Goal: Task Accomplishment & Management: Complete application form

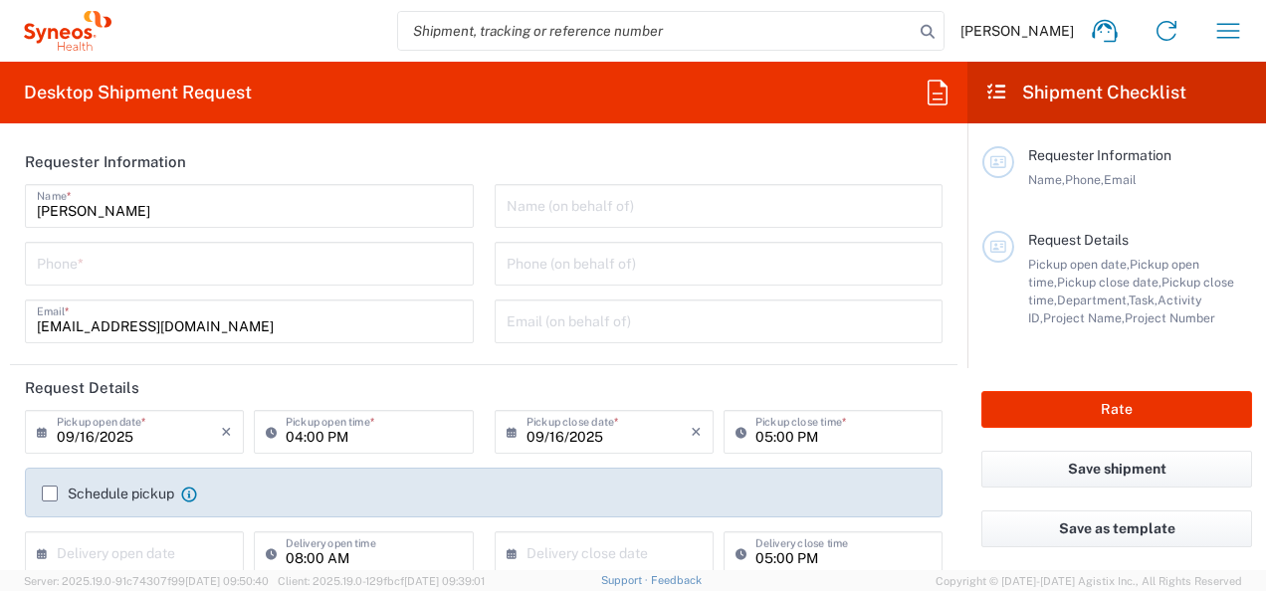
type input "Department"
type input "[GEOGRAPHIC_DATA]"
type input "Syneos Health d.o.o. [GEOGRAPHIC_DATA]-[GEOGRAPHIC_DATA]"
click at [1233, 30] on icon "button" at bounding box center [1228, 30] width 23 height 15
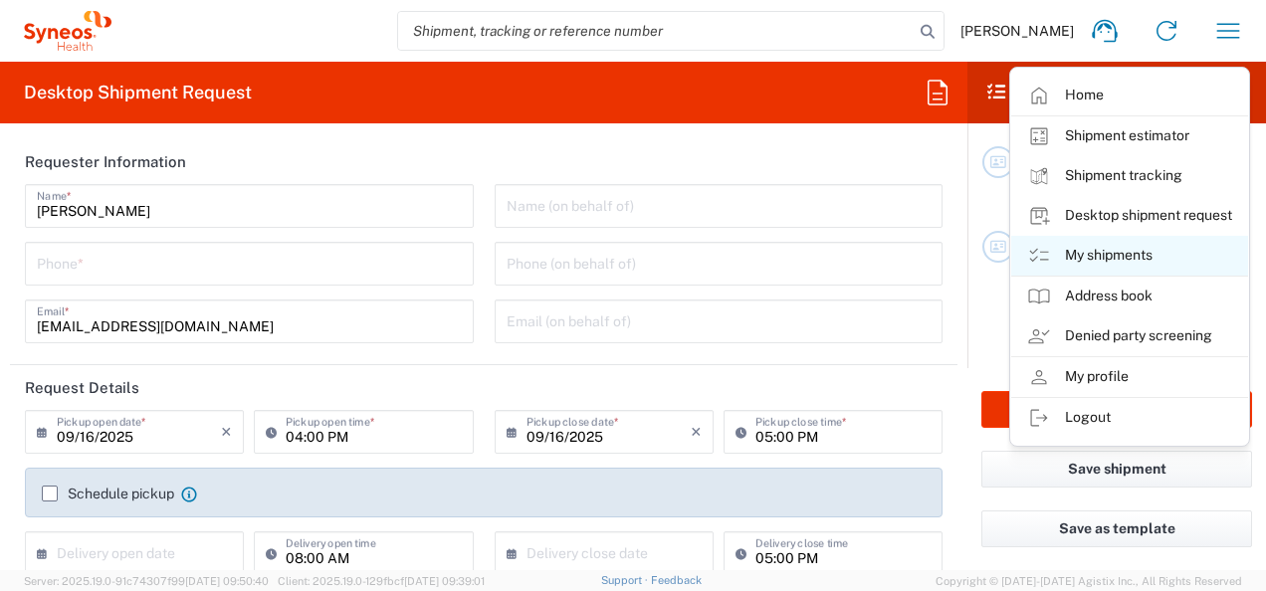
click at [1113, 253] on link "My shipments" at bounding box center [1129, 256] width 237 height 40
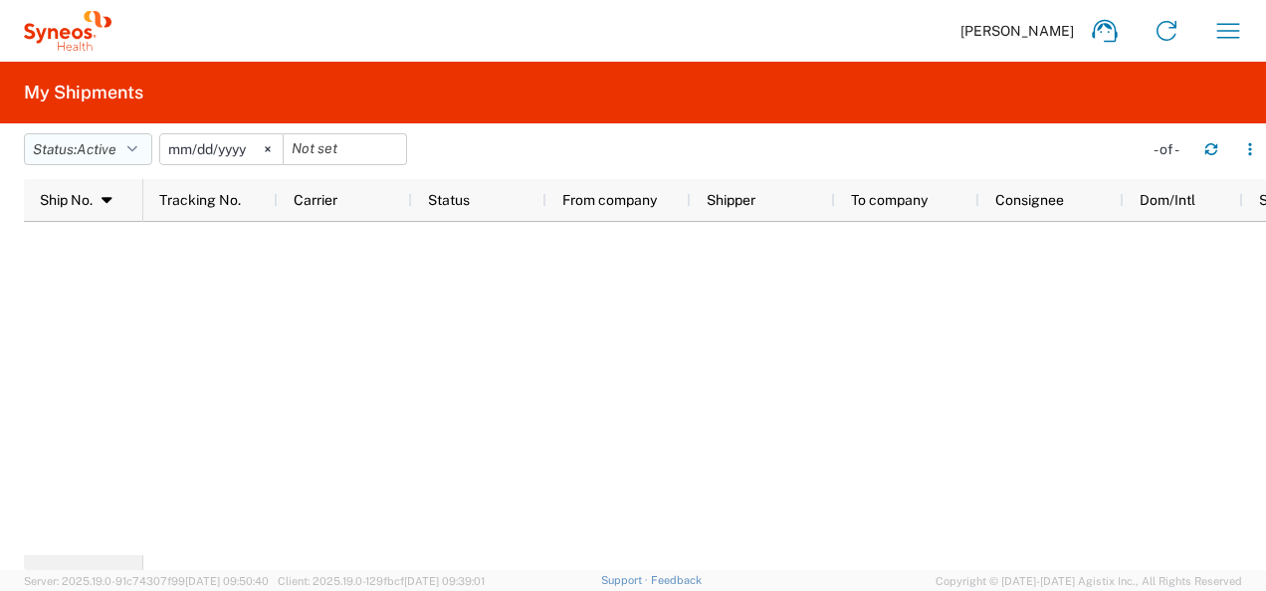
click at [99, 158] on span "Active" at bounding box center [97, 149] width 40 height 19
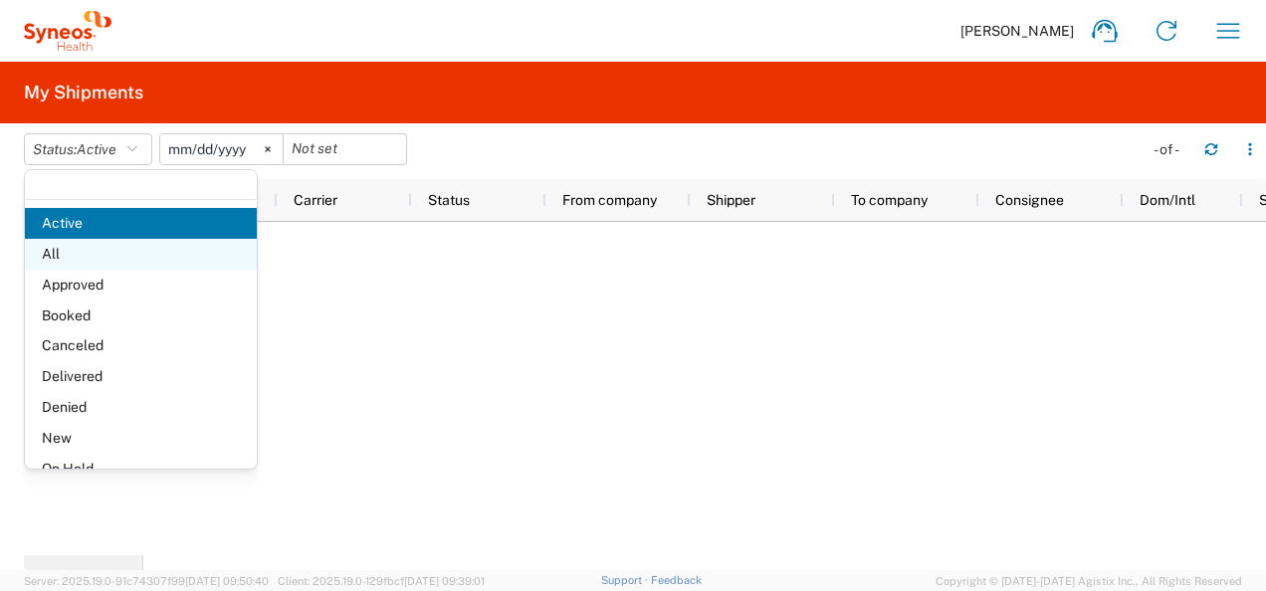
click at [113, 258] on span "All" at bounding box center [141, 254] width 232 height 31
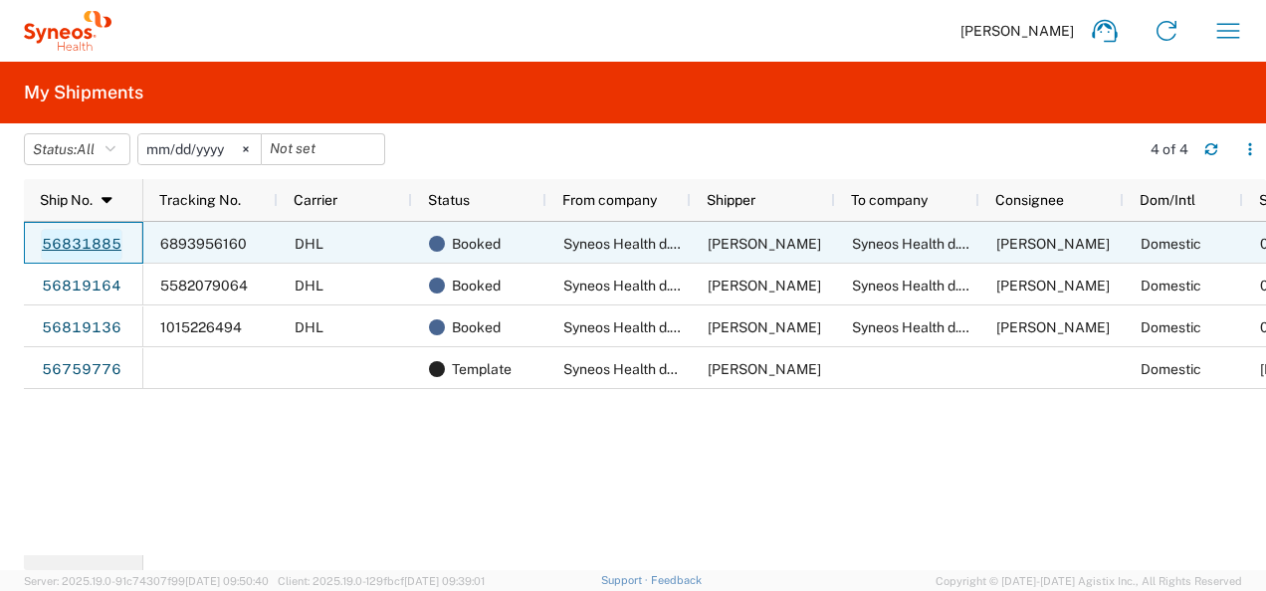
click at [51, 237] on link "56831885" at bounding box center [82, 245] width 82 height 32
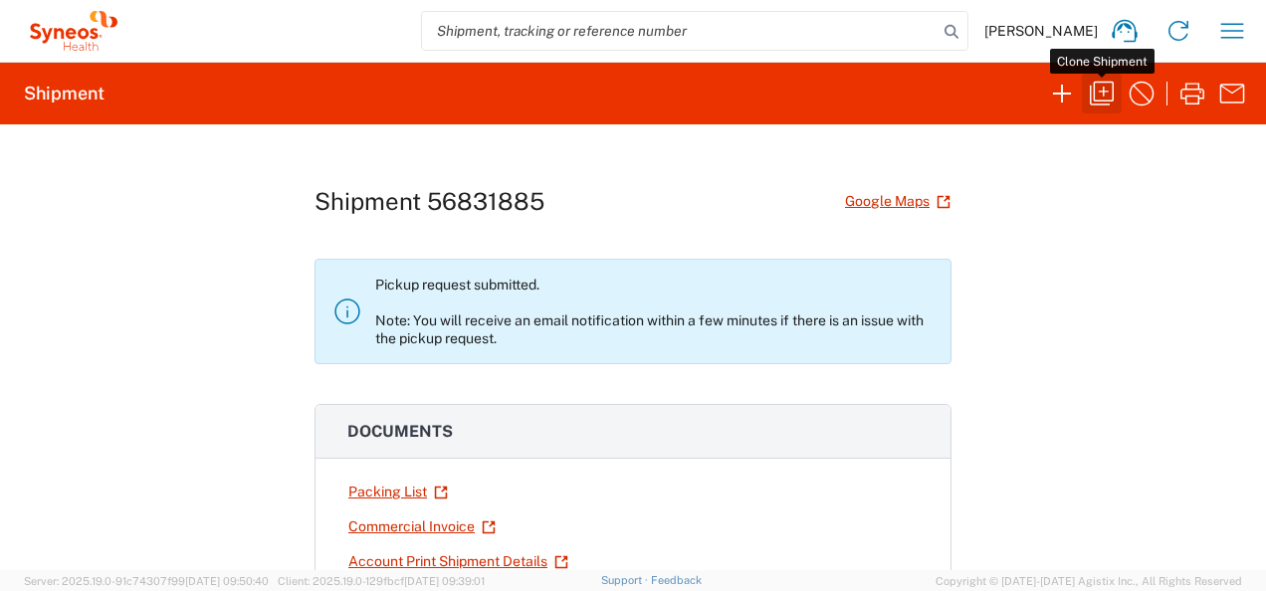
click at [1107, 89] on icon "button" at bounding box center [1102, 94] width 32 height 32
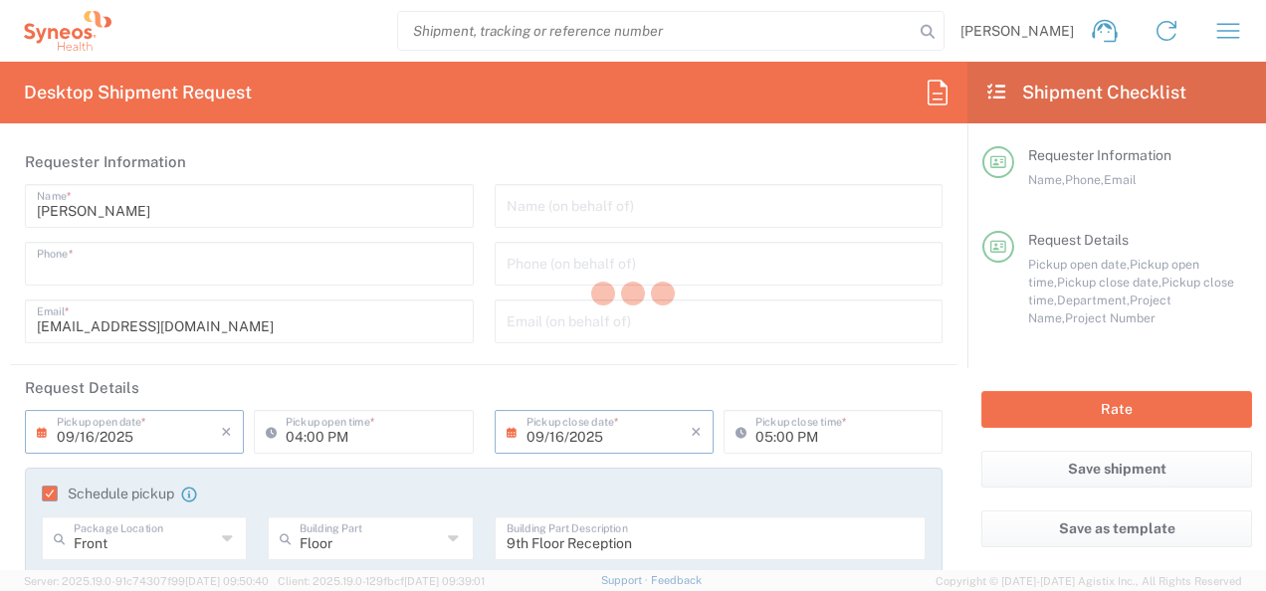
type input "[PHONE_NUMBER]"
type input "08:00 AM"
type input "04:00 PM"
type input "[DATE]"
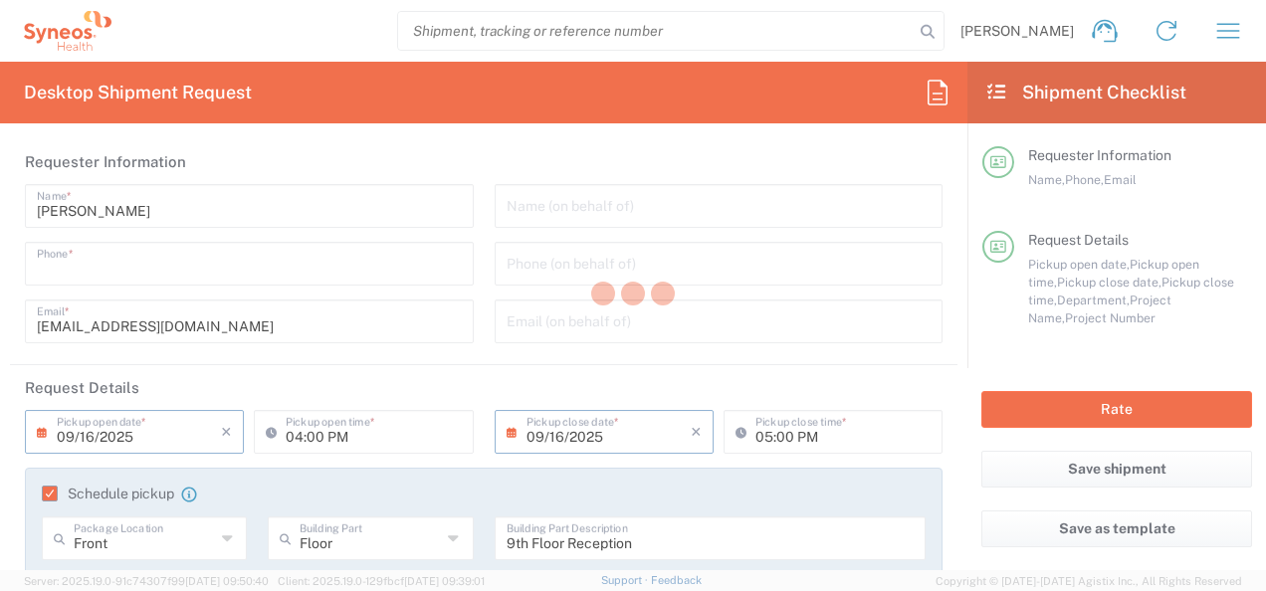
type input "04:00 PM"
type textarea "[EMAIL_ADDRESS][DOMAIN_NAME]"
type input "Syneos Health d.o.o. [GEOGRAPHIC_DATA]-[GEOGRAPHIC_DATA]"
type input "Syneos Health d.o.o. [GEOGRAPHIC_DATA]"
type input "[PERSON_NAME] 23"
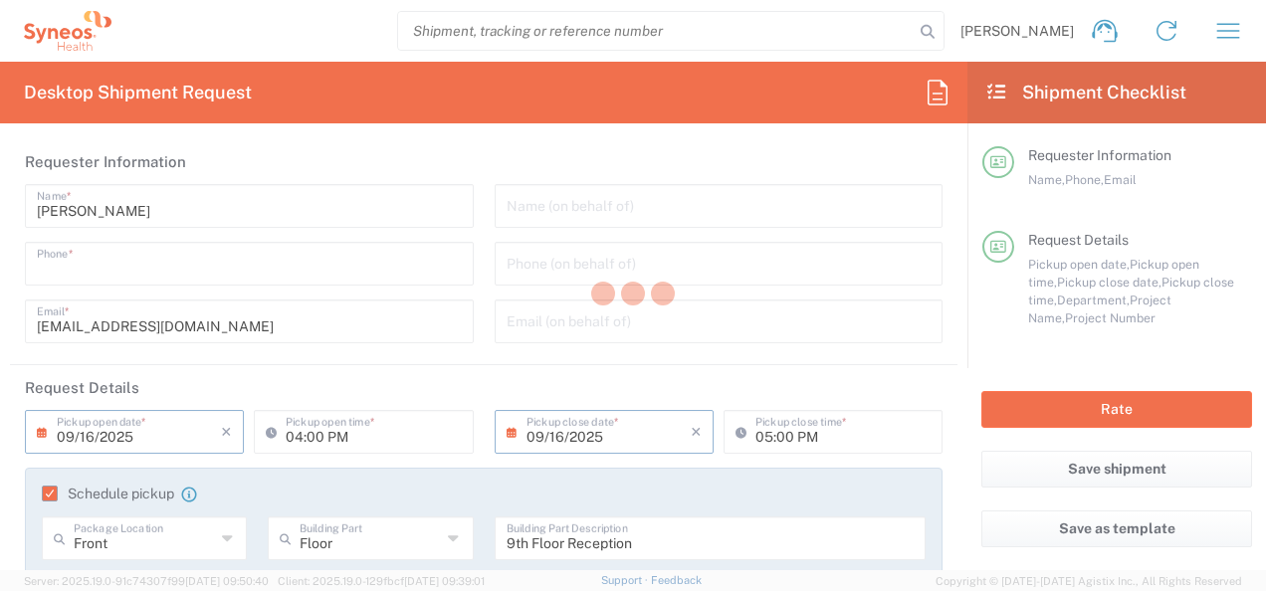
type input "[GEOGRAPHIC_DATA]"
type input "11060"
type input "[PERSON_NAME]"
type input "[PHONE_NUMBER]"
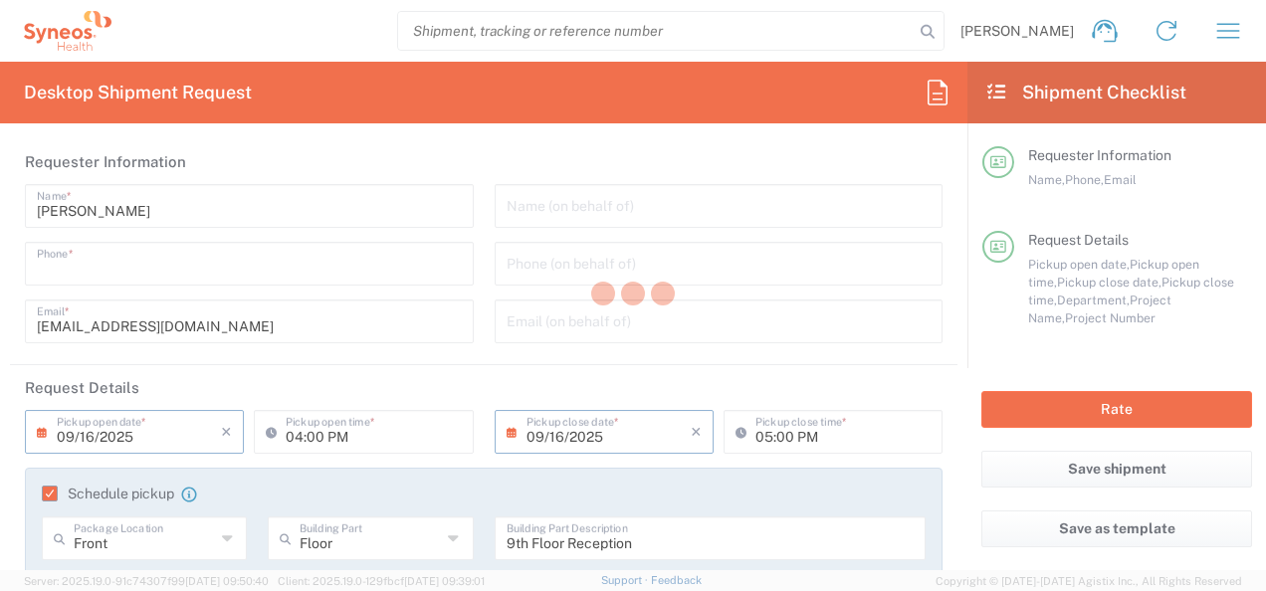
type input "[EMAIL_ADDRESS][DOMAIN_NAME]"
type input "Business (General)"
type input "Syneos Health d.o.o. [GEOGRAPHIC_DATA]"
type input "[PERSON_NAME] 19/13"
type input "[GEOGRAPHIC_DATA]"
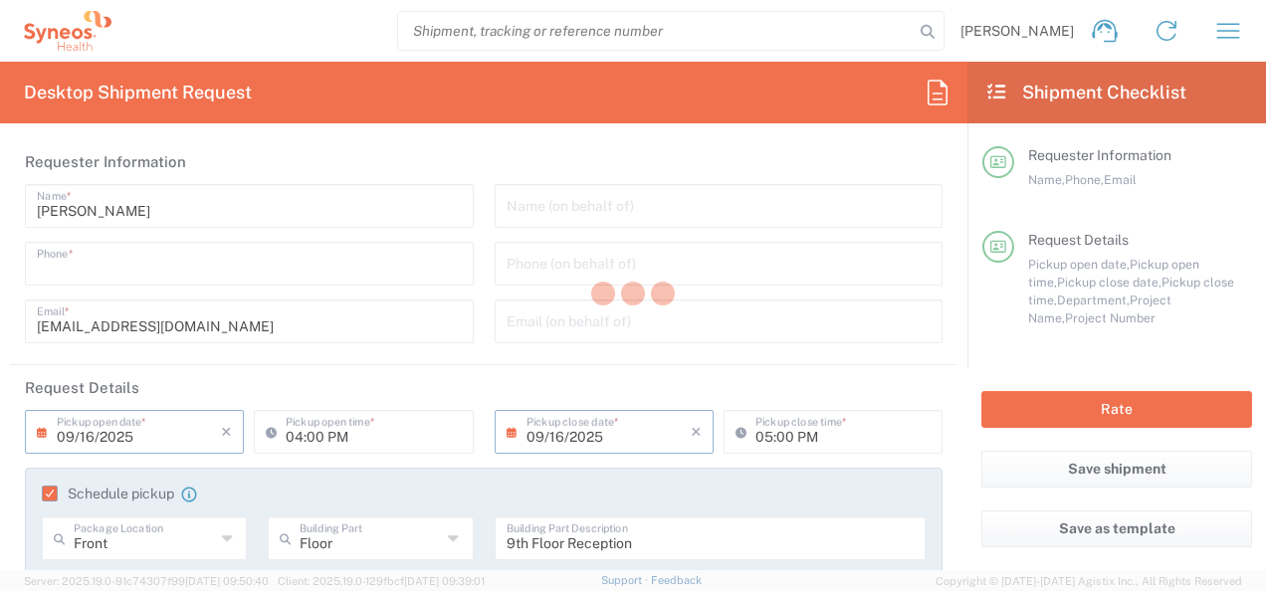
type input "[GEOGRAPHIC_DATA]"
type input "21000"
type input "[PERSON_NAME]"
type input "[PHONE_NUMBER]"
type input "[EMAIL_ADDRESS][DOMAIN_NAME]"
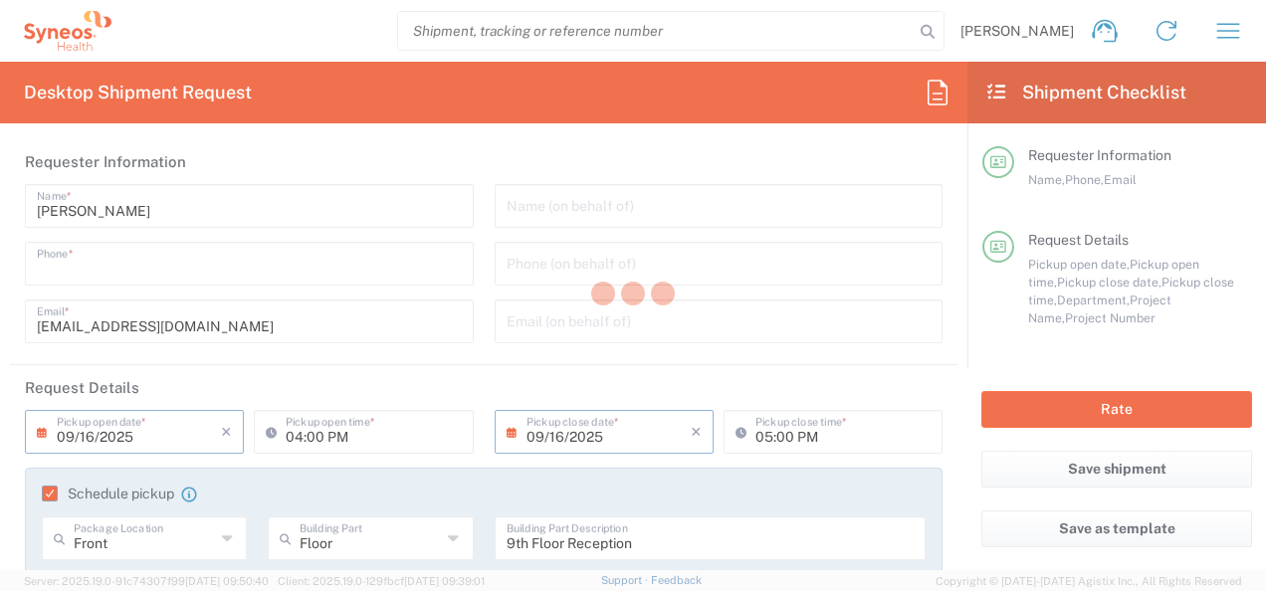
type input "Residential/Home"
type input "Sender/Shipper"
type input "Return"
type input "Sender/Shipper"
type input "Delivery Duty Paid"
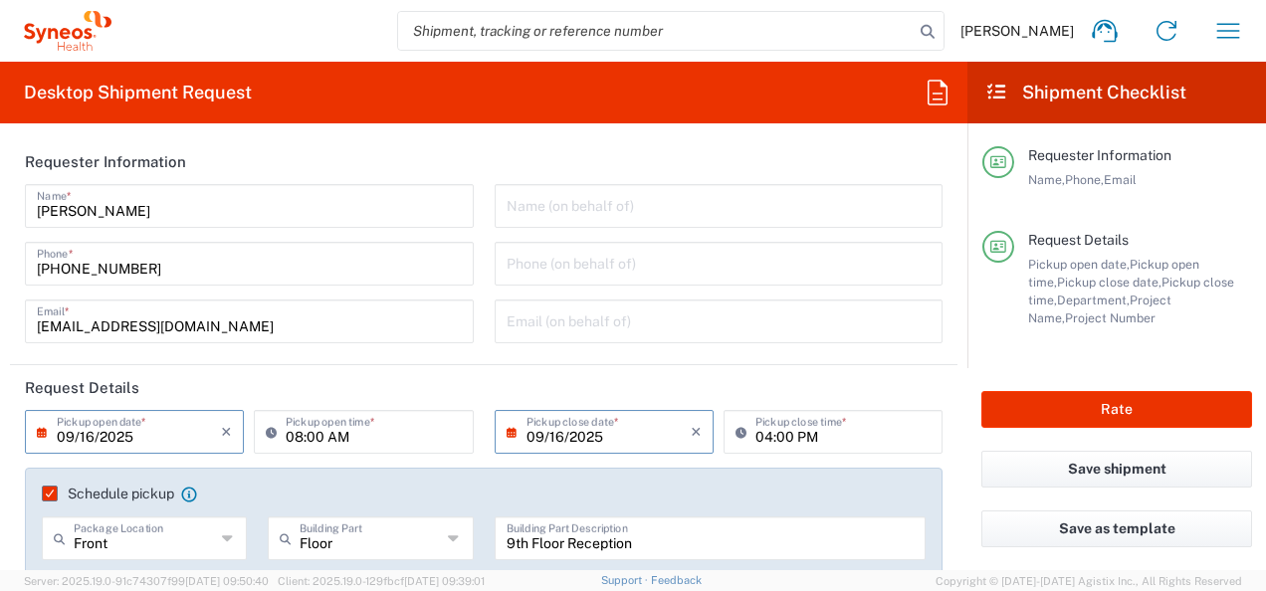
type input "8480"
type input "8480 DEPARTMENTAL EXPENSE"
type input "Envelope"
type input "8480 DEPARTMENTAL EXPENSE"
click at [93, 435] on input "09/16/2025" at bounding box center [139, 430] width 164 height 35
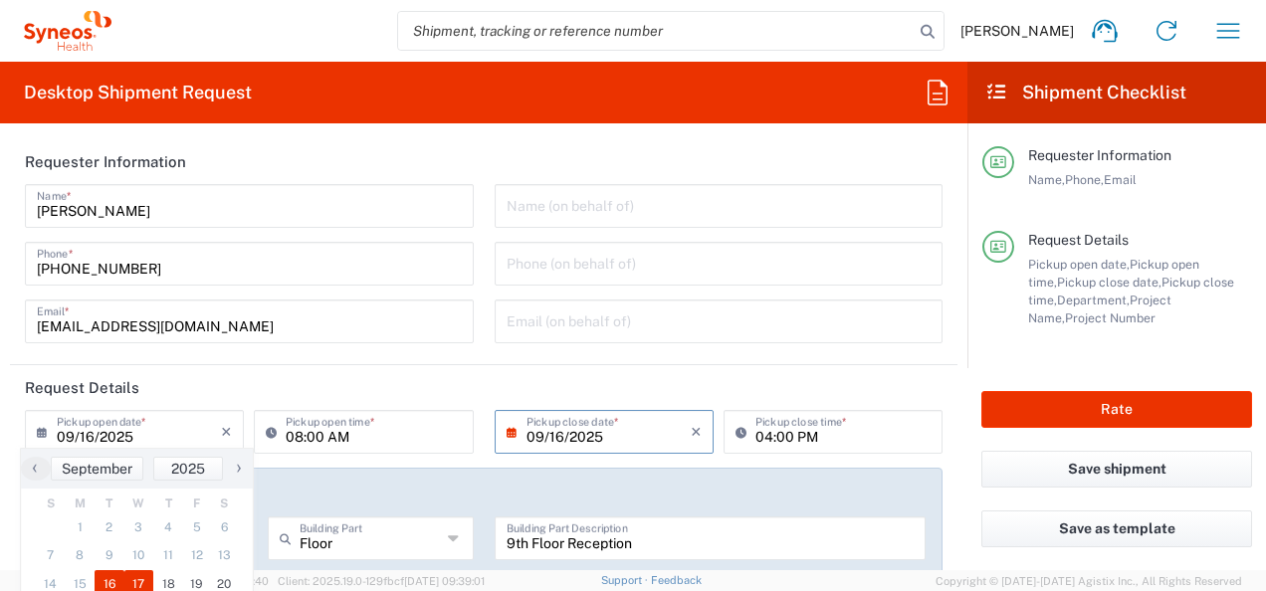
click at [139, 585] on span "17" at bounding box center [139, 584] width 30 height 28
type input "09/17/2025"
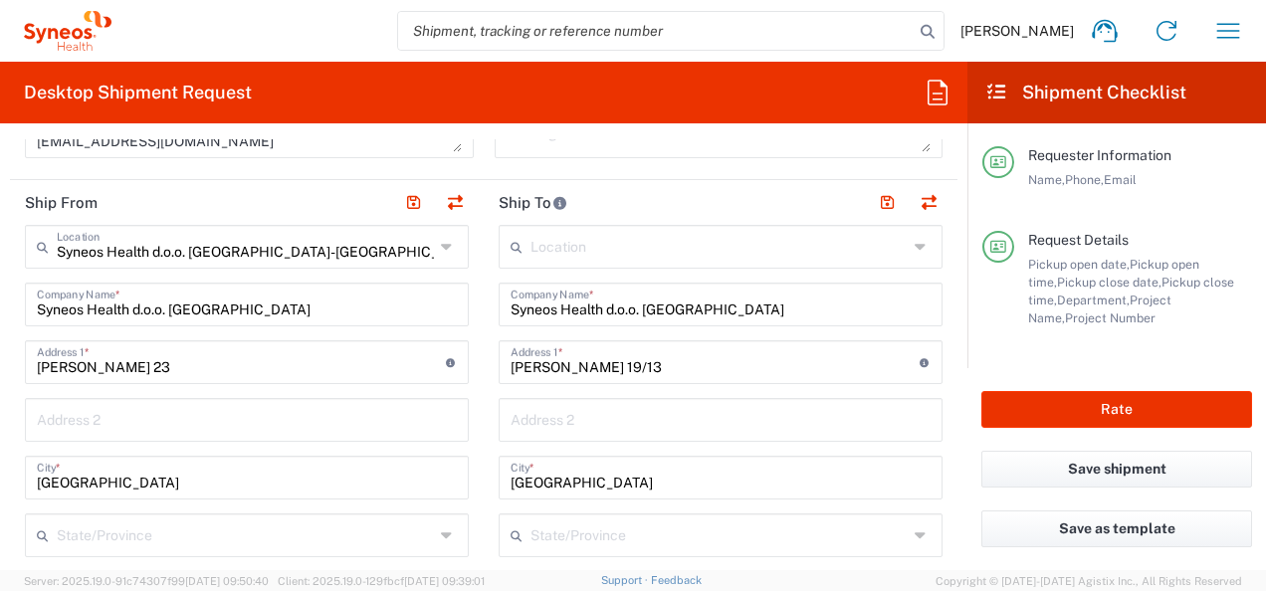
scroll to position [896, 0]
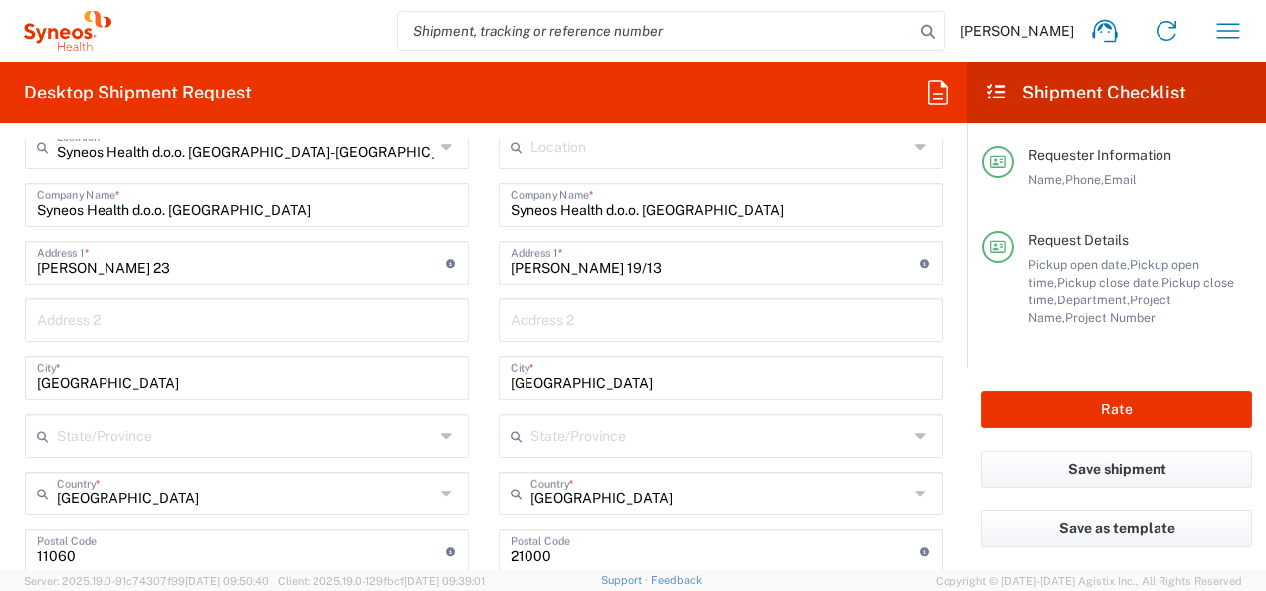
click at [647, 271] on input "[PERSON_NAME] 19/13" at bounding box center [715, 261] width 409 height 35
click at [649, 269] on input "[PERSON_NAME] 19/13" at bounding box center [715, 261] width 409 height 35
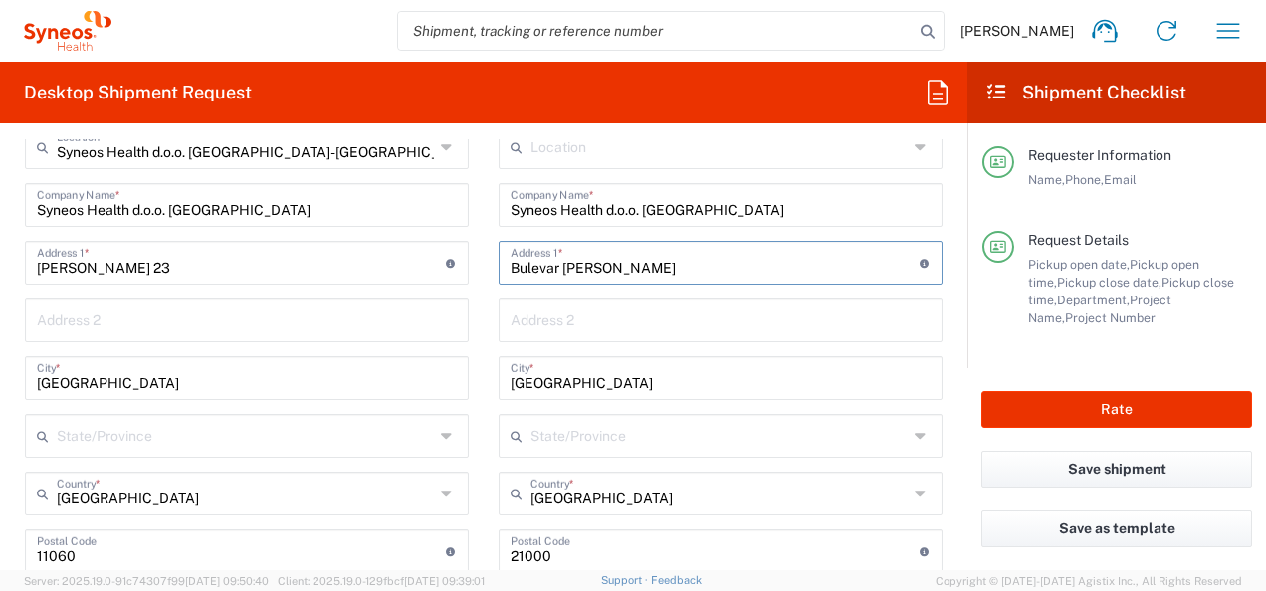
click at [694, 261] on input "Bulevar [PERSON_NAME]" at bounding box center [715, 261] width 409 height 35
type input "[STREET_ADDRESS][PERSON_NAME]"
click at [609, 317] on input "text" at bounding box center [721, 319] width 420 height 35
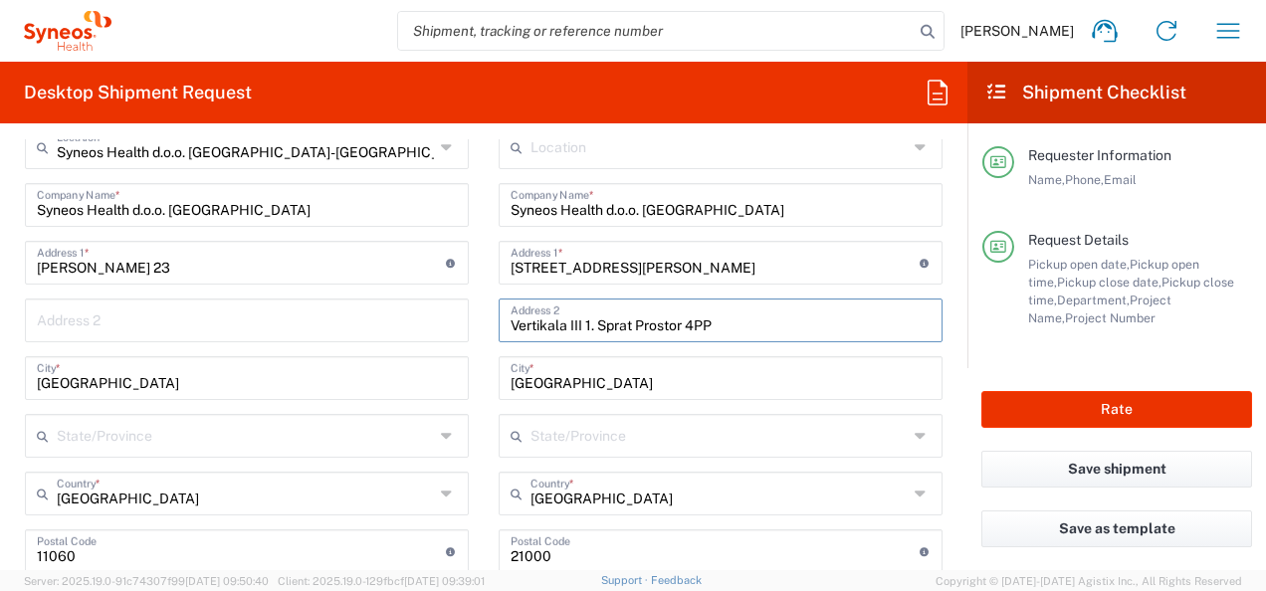
type input "Vertikala III 1. Sprat Prostor 4PP"
click at [624, 390] on input "[GEOGRAPHIC_DATA]" at bounding box center [721, 376] width 420 height 35
drag, startPoint x: 615, startPoint y: 385, endPoint x: 494, endPoint y: 390, distance: 121.5
click at [499, 390] on div "[GEOGRAPHIC_DATA] *" at bounding box center [721, 378] width 444 height 44
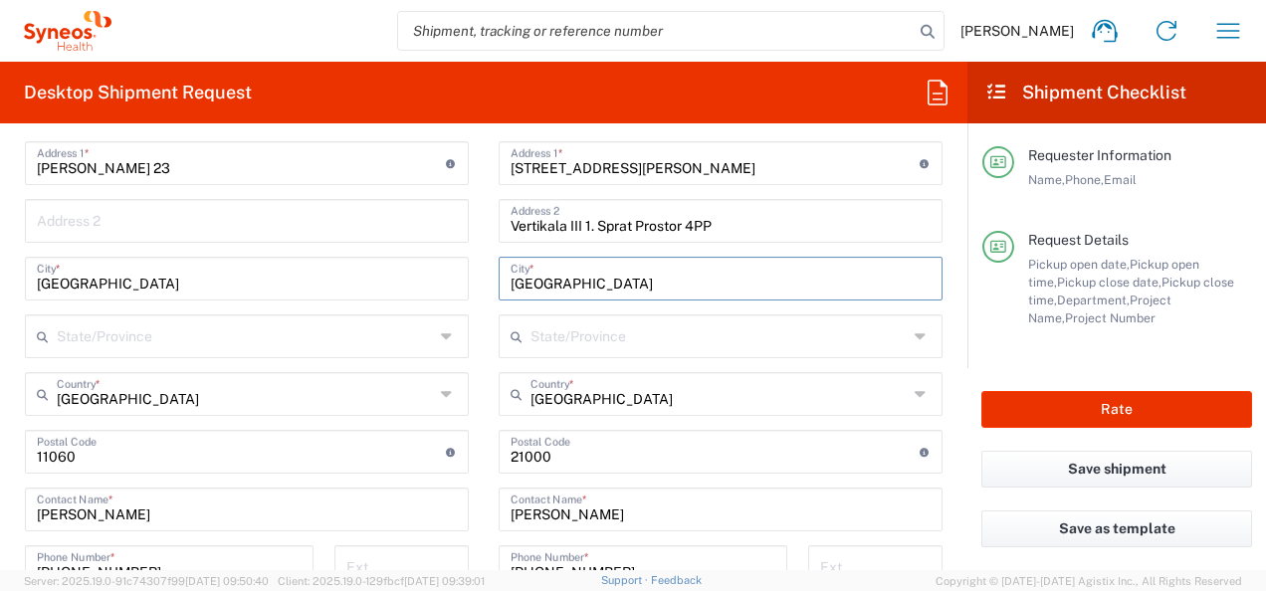
type input "[GEOGRAPHIC_DATA]"
drag, startPoint x: 552, startPoint y: 454, endPoint x: 472, endPoint y: 457, distance: 80.7
click at [484, 457] on main "Location [PERSON_NAME] LLC-[GEOGRAPHIC_DATA] [GEOGRAPHIC_DATA] [GEOGRAPHIC_DATA…" at bounding box center [721, 473] width 474 height 894
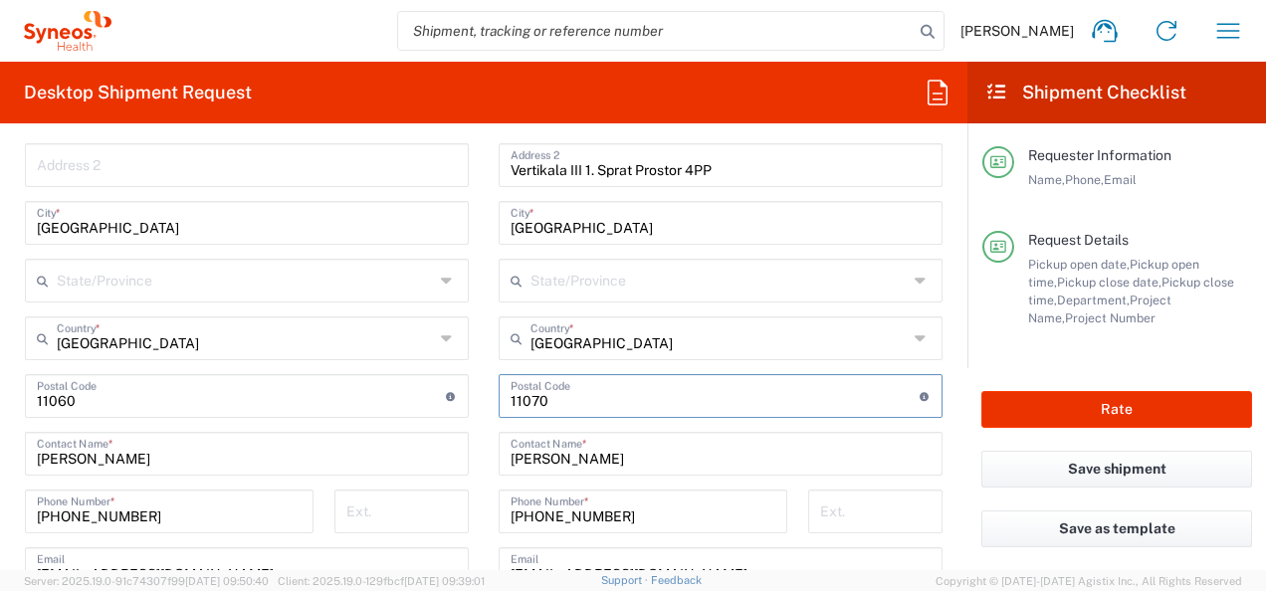
scroll to position [1194, 0]
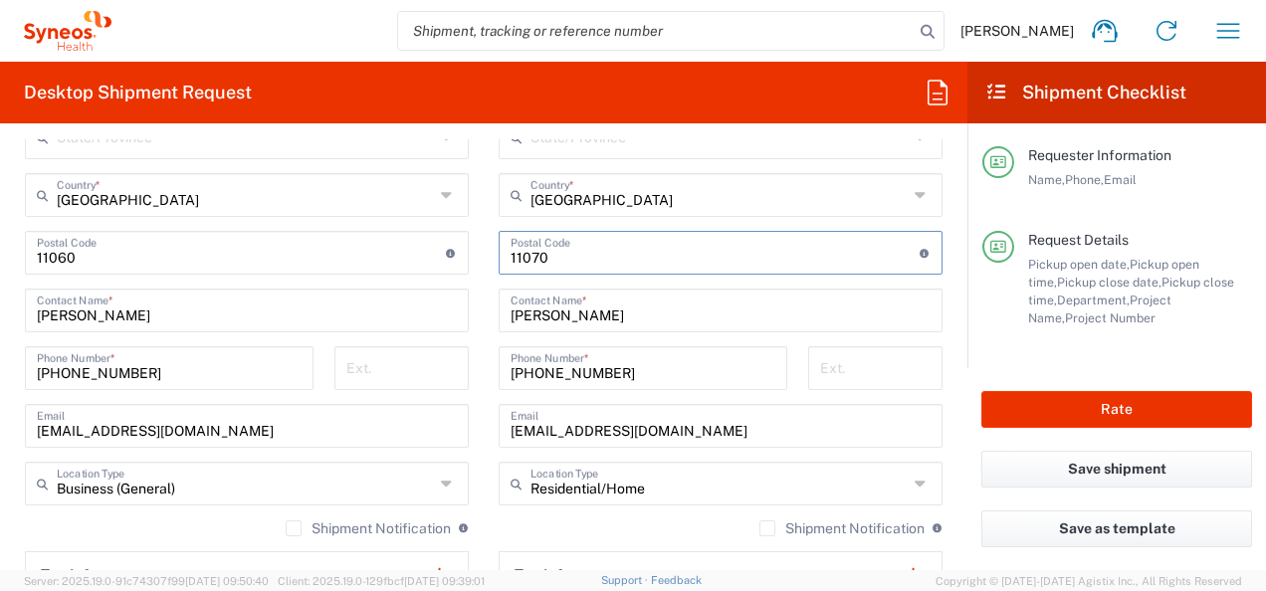
type input "11070"
click at [526, 316] on input "[PERSON_NAME]" at bounding box center [721, 309] width 420 height 35
drag, startPoint x: 607, startPoint y: 310, endPoint x: 438, endPoint y: 311, distance: 169.2
click at [438, 311] on div "Ship From Syneos Health d.o.o. [GEOGRAPHIC_DATA]-[GEOGRAPHIC_DATA] Location Syn…" at bounding box center [483, 255] width 947 height 946
drag, startPoint x: 623, startPoint y: 309, endPoint x: 480, endPoint y: 322, distance: 143.9
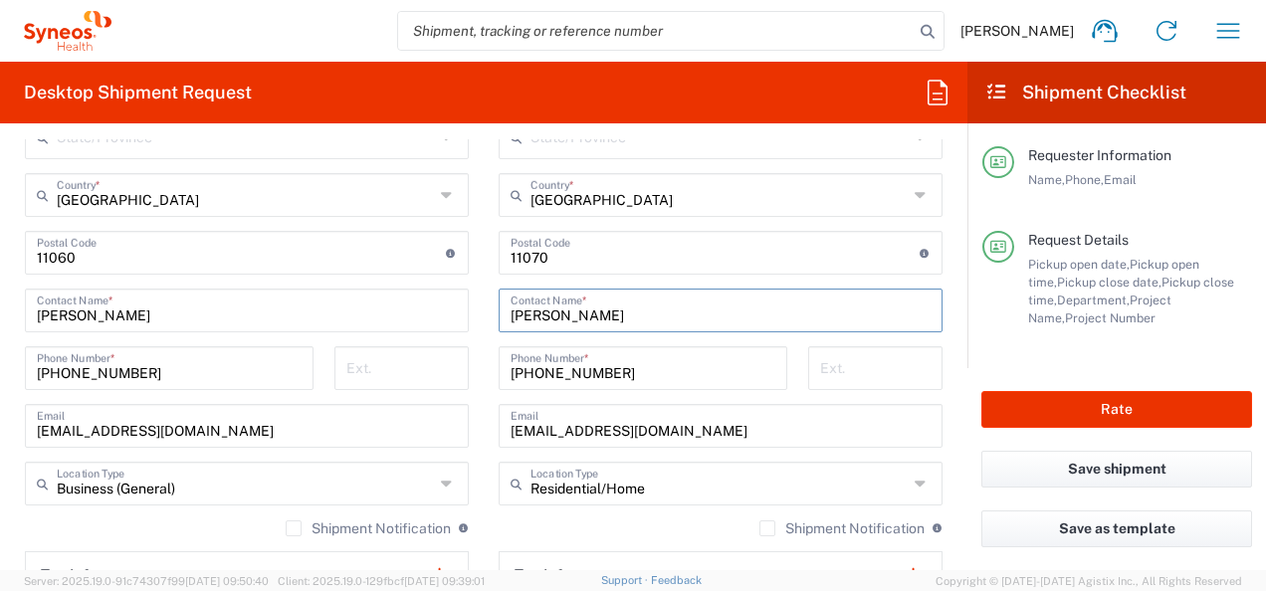
click at [484, 322] on main "Location [PERSON_NAME] LLC-[GEOGRAPHIC_DATA] [GEOGRAPHIC_DATA] [GEOGRAPHIC_DATA…" at bounding box center [721, 274] width 474 height 894
type input "AccounTronic & Tax doo"
drag, startPoint x: 553, startPoint y: 370, endPoint x: 638, endPoint y: 370, distance: 84.6
click at [638, 370] on input "[PHONE_NUMBER]" at bounding box center [643, 366] width 265 height 35
type input "[PHONE_NUMBER]"
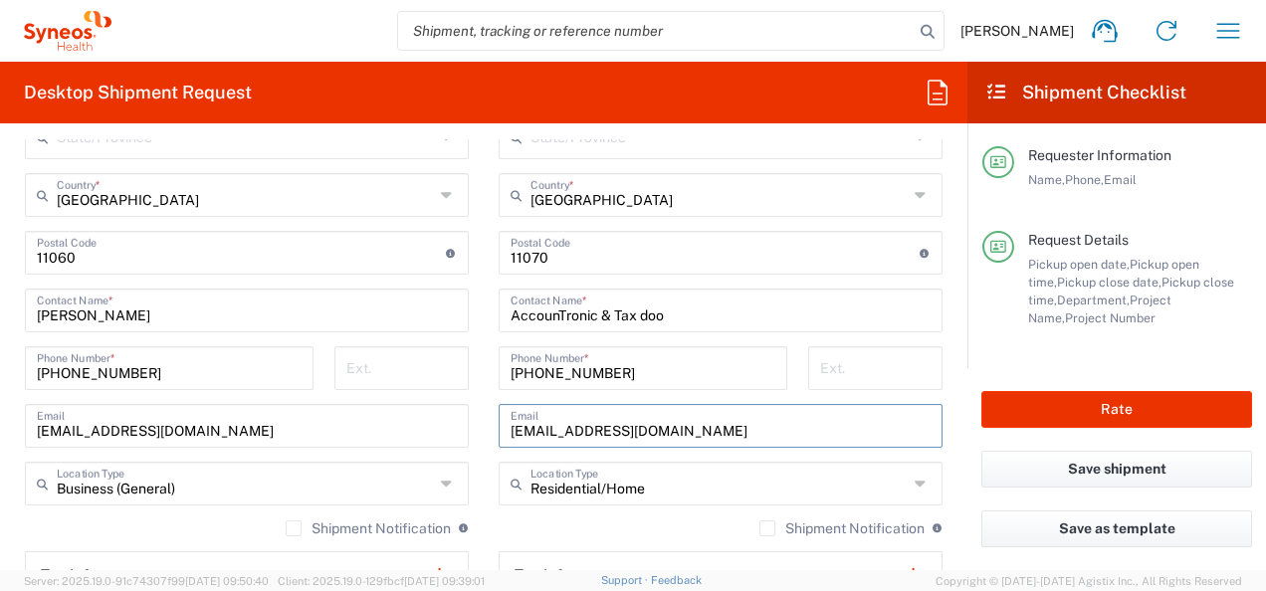
drag, startPoint x: 711, startPoint y: 435, endPoint x: 475, endPoint y: 443, distance: 236.0
click at [475, 443] on div "Ship From Syneos Health d.o.o. [GEOGRAPHIC_DATA]-[GEOGRAPHIC_DATA] Location Syn…" at bounding box center [483, 255] width 947 height 946
type input "[EMAIL_ADDRESS][DOMAIN_NAME]"
type input "[PERSON_NAME]"
click at [719, 428] on input "[EMAIL_ADDRESS][DOMAIN_NAME]" at bounding box center [721, 424] width 420 height 35
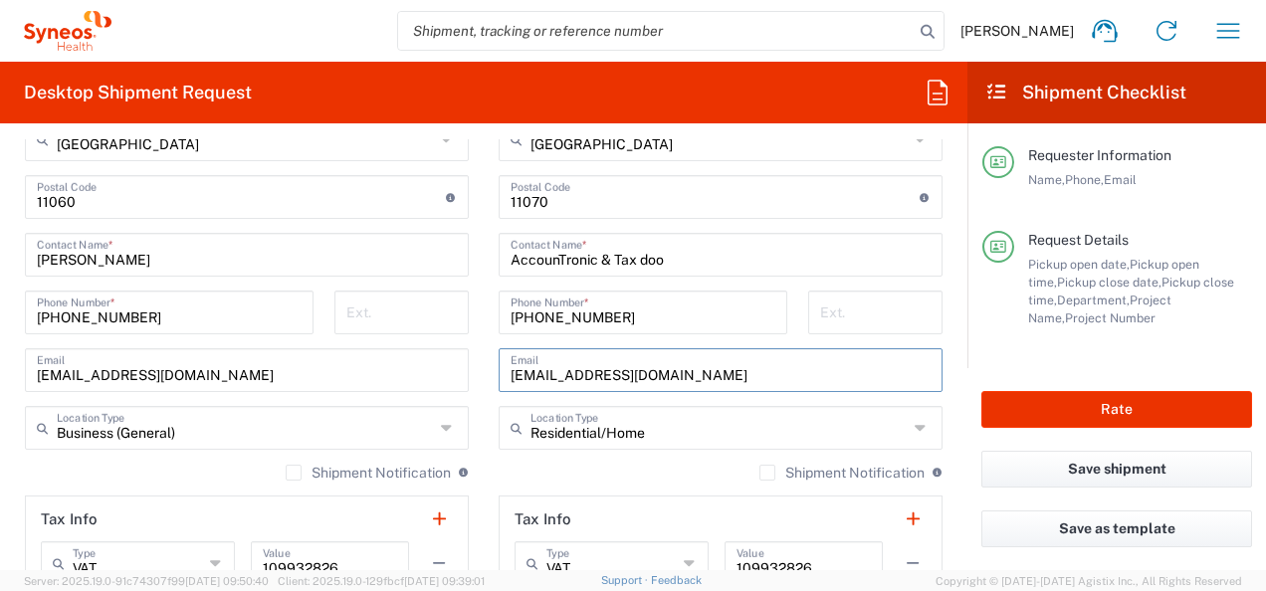
scroll to position [1294, 0]
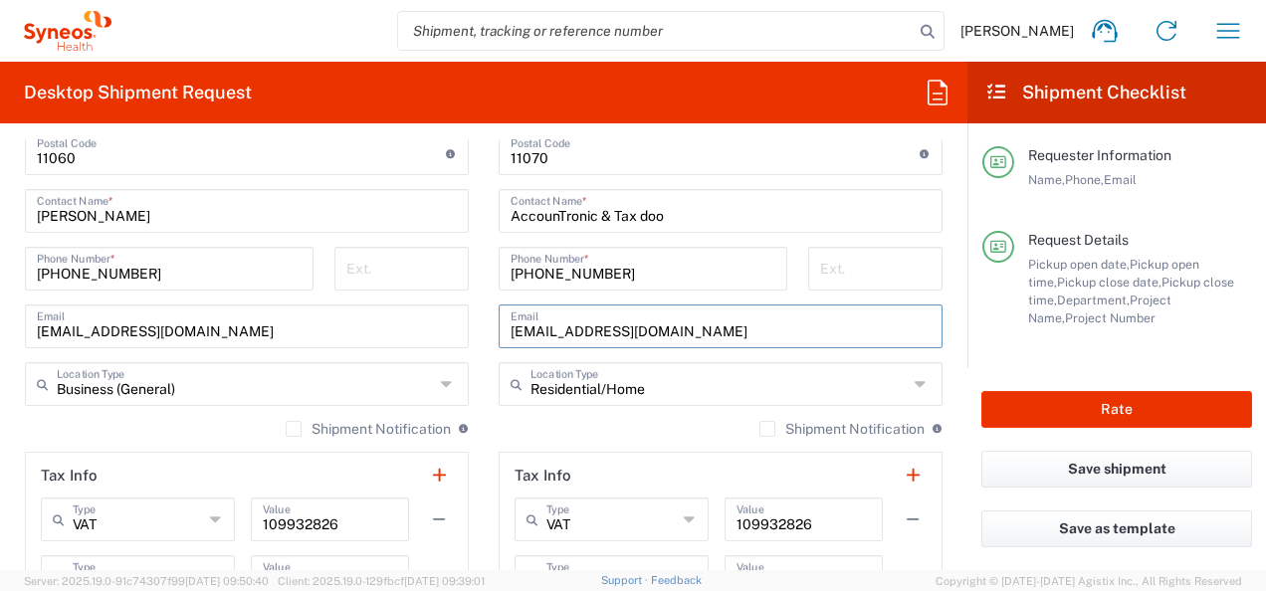
click at [639, 436] on div "Shipment Notification If checked, a shipment notification email will be sent to…" at bounding box center [721, 436] width 444 height 32
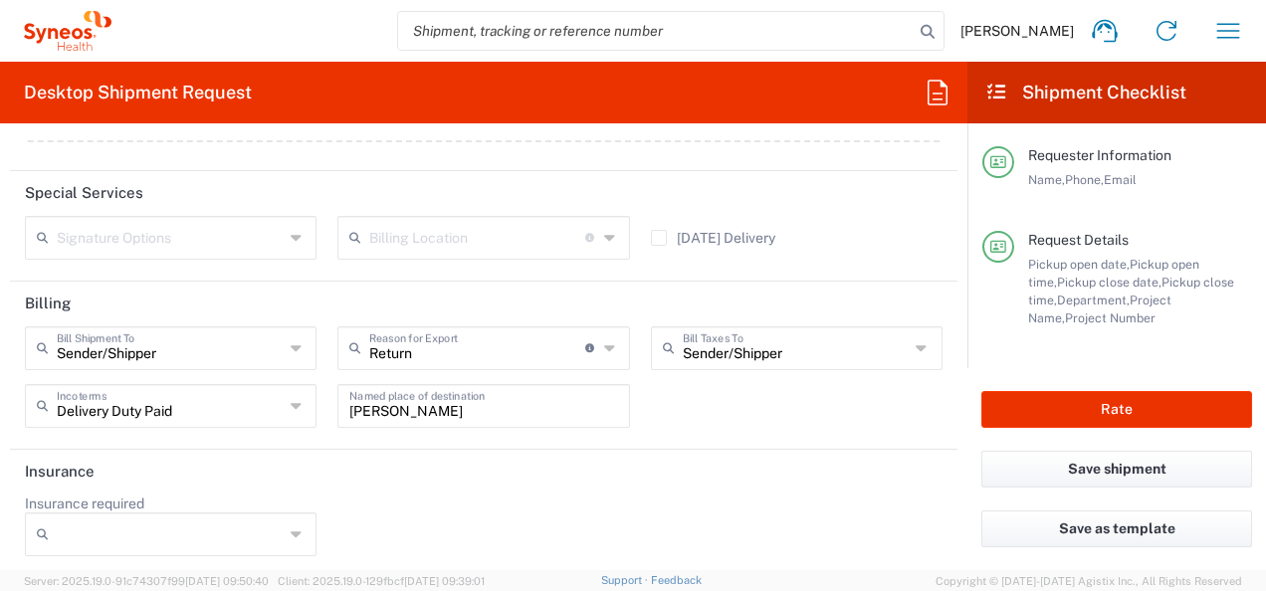
scroll to position [2691, 0]
click at [1042, 402] on button "Rate" at bounding box center [1116, 409] width 271 height 37
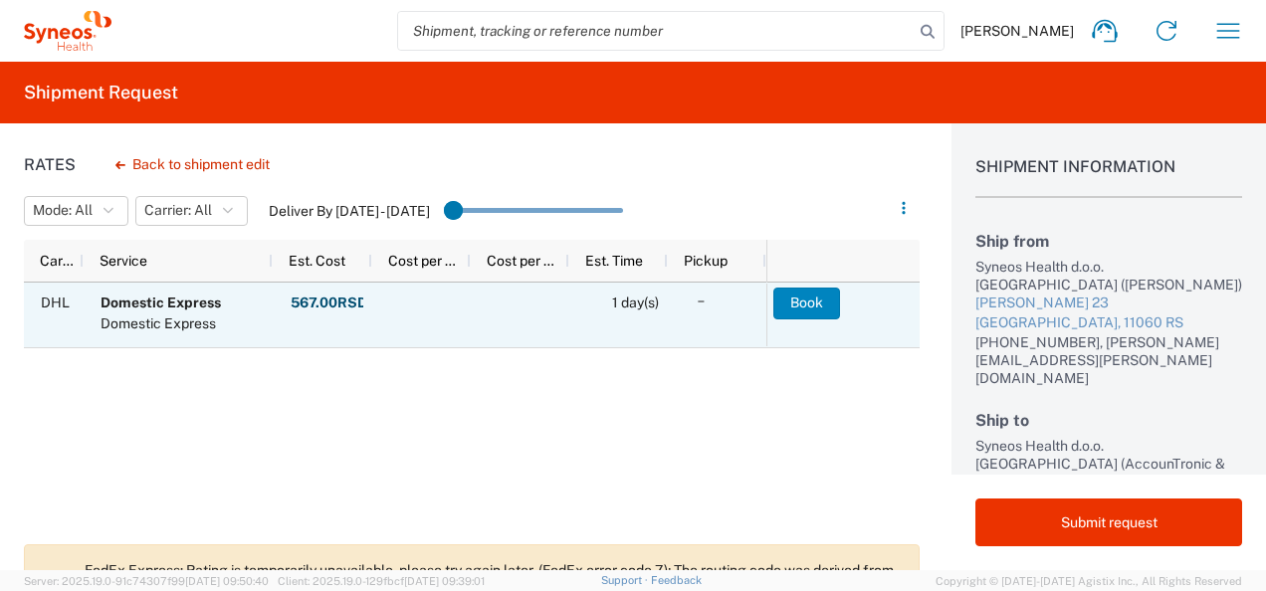
click at [812, 306] on button "Book" at bounding box center [806, 304] width 67 height 32
